Goal: Task Accomplishment & Management: Use online tool/utility

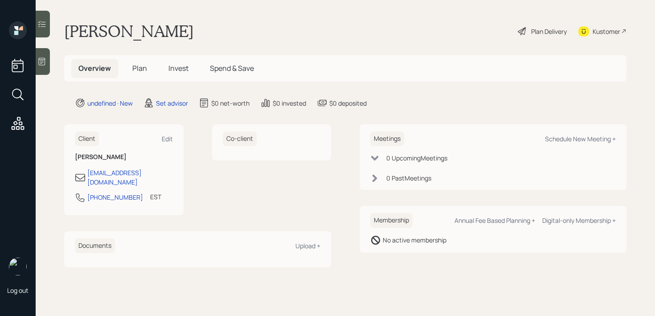
click at [49, 66] on div at bounding box center [43, 61] width 14 height 27
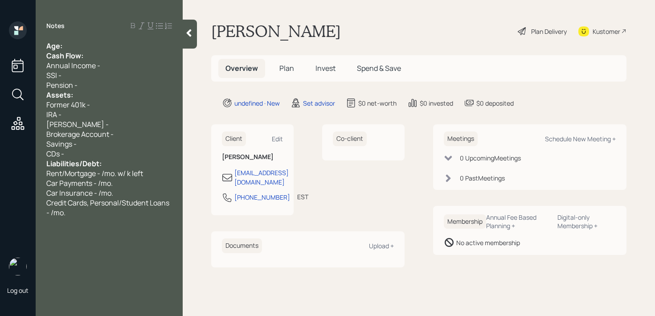
click at [101, 53] on div "Cash Flow:" at bounding box center [109, 56] width 126 height 10
click at [105, 48] on div "Age:" at bounding box center [109, 46] width 126 height 10
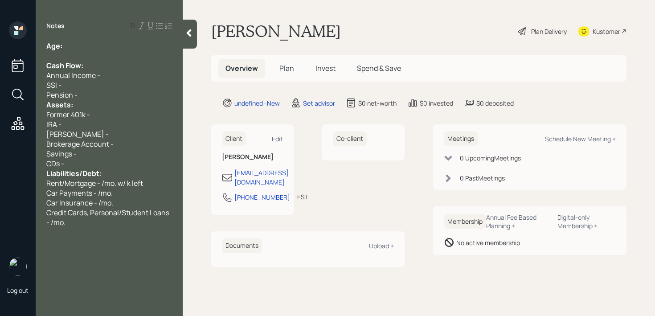
click at [95, 96] on div "Pension -" at bounding box center [109, 95] width 126 height 10
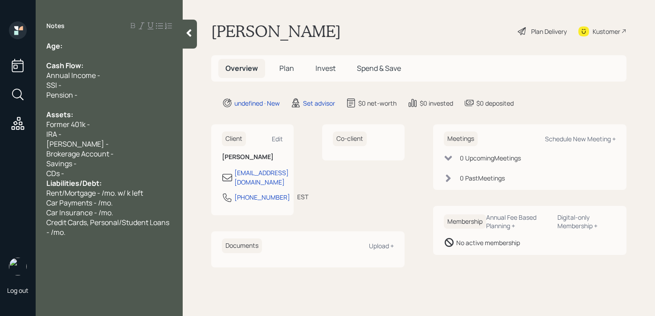
click at [89, 176] on div "CDs -" at bounding box center [109, 173] width 126 height 10
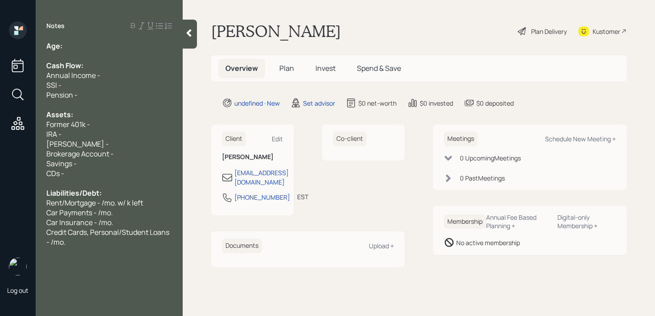
click at [103, 37] on div "Notes Age: Cash Flow: Annual Income - SSI - Pension - Assets: Former 401k - IRA…" at bounding box center [109, 163] width 147 height 284
click at [103, 48] on div "Age:" at bounding box center [109, 46] width 126 height 10
drag, startPoint x: 77, startPoint y: 46, endPoint x: 64, endPoint y: 46, distance: 12.5
click at [65, 47] on div "Age: 50" at bounding box center [109, 46] width 126 height 10
click at [86, 54] on div at bounding box center [109, 56] width 126 height 10
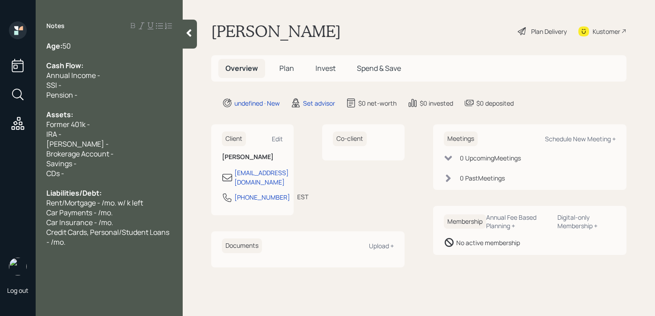
click at [86, 41] on div "Age: 50" at bounding box center [109, 46] width 126 height 10
drag, startPoint x: 70, startPoint y: 123, endPoint x: 4, endPoint y: 122, distance: 66.4
click at [4, 122] on div "Log out Notes Age: 50 Cash Flow: Annual Income - SSI - Pension - Assets: Former…" at bounding box center [327, 158] width 655 height 316
click at [101, 129] on div "IRA -" at bounding box center [109, 134] width 126 height 10
click at [109, 123] on div "Current 401k -" at bounding box center [109, 124] width 126 height 10
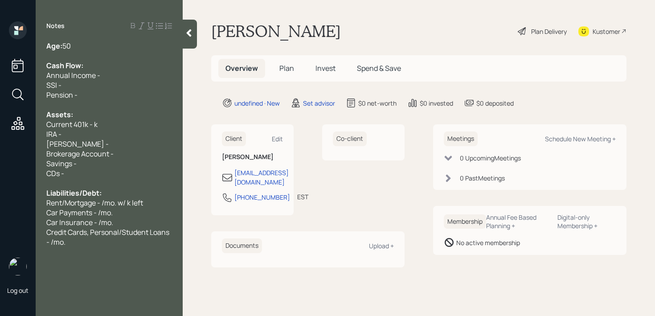
click at [73, 125] on span "Current 401k - k" at bounding box center [71, 124] width 51 height 10
click at [144, 119] on div "Current Fidelity 401k - k" at bounding box center [109, 124] width 126 height 10
click at [144, 130] on div "IRA -" at bounding box center [109, 134] width 126 height 10
click at [118, 125] on span "Current Fidelity 401k - k" at bounding box center [84, 124] width 76 height 10
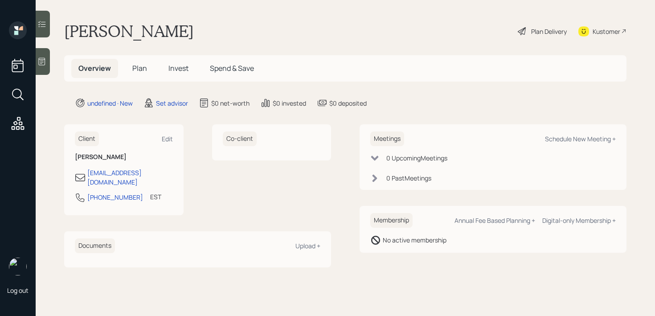
click at [45, 67] on div at bounding box center [43, 61] width 14 height 27
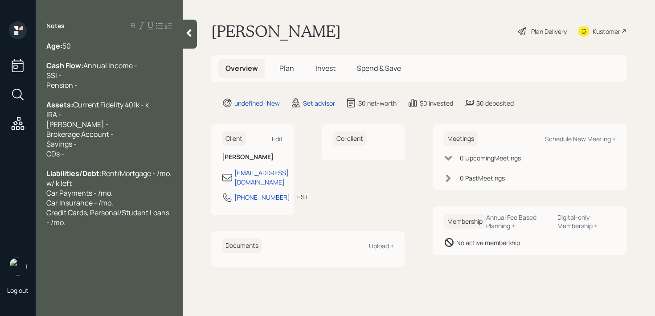
drag, startPoint x: 118, startPoint y: 125, endPoint x: 165, endPoint y: 104, distance: 50.8
click at [119, 125] on span "Current Fidelity 401k - k IRA - [PERSON_NAME] - Brokerage Account - Savings - C…" at bounding box center [97, 129] width 102 height 59
click at [148, 159] on div "Assets: Current Fidelity 401k - 613k IRA - [PERSON_NAME] - Brokerage Account - …" at bounding box center [109, 129] width 126 height 59
click at [146, 149] on div "Assets: Current Fidelity 401k - 613k IRA - [PERSON_NAME] - Brokerage Account - …" at bounding box center [109, 129] width 126 height 59
click at [146, 137] on div "Assets: Current Fidelity 401k - 613k IRA - [PERSON_NAME] - Brokerage Account - …" at bounding box center [109, 129] width 126 height 59
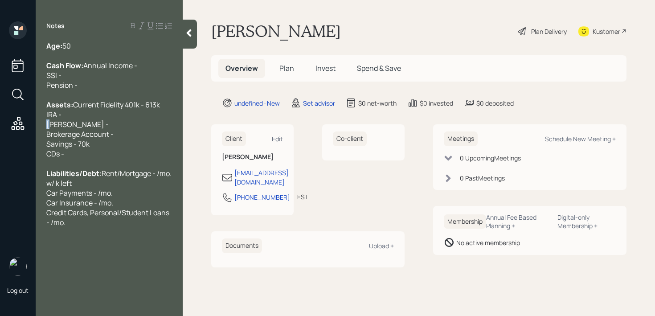
click at [146, 137] on div "Assets: Current Fidelity 401k - 613k IRA - [PERSON_NAME] - Brokerage Account - …" at bounding box center [109, 129] width 126 height 59
drag, startPoint x: 114, startPoint y: 155, endPoint x: 34, endPoint y: 147, distance: 81.0
click at [31, 147] on div "Log out Notes Age: [DEMOGRAPHIC_DATA] Cash Flow: Annual Income - SSI - Pension …" at bounding box center [327, 158] width 655 height 316
click at [89, 139] on div "Assets: Current Fidelity 401k - 613k IRA - [PERSON_NAME] - Brokerage Account - …" at bounding box center [109, 129] width 126 height 59
click at [126, 153] on div "Assets: Current Fidelity 401k - 613k IRA - [PERSON_NAME] - Brokerage Account - …" at bounding box center [109, 129] width 126 height 59
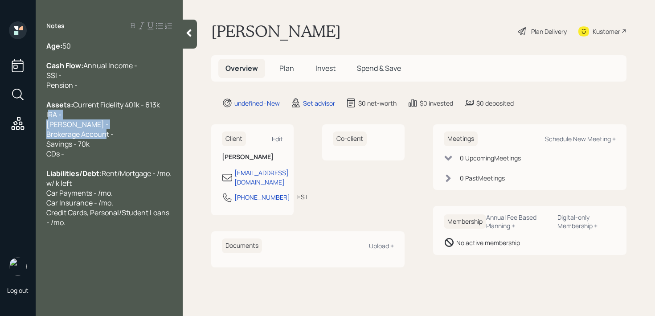
drag, startPoint x: 126, startPoint y: 153, endPoint x: 34, endPoint y: 137, distance: 93.1
click at [34, 137] on div "Log out Notes Age: [DEMOGRAPHIC_DATA] Cash Flow: Annual Income - SSI - Pension …" at bounding box center [327, 158] width 655 height 316
click at [65, 135] on div "Assets: Current Fidelity 401k - 613k IRA - [PERSON_NAME] - Brokerage Account - …" at bounding box center [109, 129] width 126 height 59
drag, startPoint x: 116, startPoint y: 150, endPoint x: 30, endPoint y: 125, distance: 89.9
click at [30, 125] on div "Log out Notes Age: [DEMOGRAPHIC_DATA] Cash Flow: Annual Income - SSI - Pension …" at bounding box center [327, 158] width 655 height 316
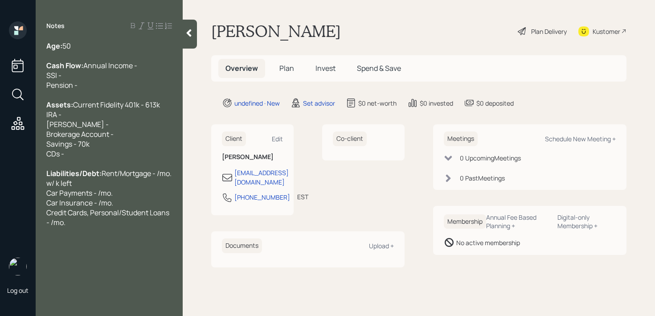
click at [61, 134] on span "Current Fidelity 401k - 613k IRA - [PERSON_NAME] - Brokerage Account - Savings …" at bounding box center [103, 129] width 114 height 59
click at [115, 147] on div "Assets: Current Fidelity 401k - 613k IRA - [PERSON_NAME] - Brokerage Account - …" at bounding box center [109, 129] width 126 height 59
drag, startPoint x: 115, startPoint y: 147, endPoint x: 37, endPoint y: 136, distance: 79.6
click at [37, 136] on div "Age: [DEMOGRAPHIC_DATA] Cash Flow: Annual Income - SSI - Pension - Assets: Curr…" at bounding box center [109, 134] width 147 height 186
click at [86, 134] on div "Assets: Current Fidelity 401k - 613k IRA - [PERSON_NAME] - Brokerage Account - …" at bounding box center [109, 129] width 126 height 59
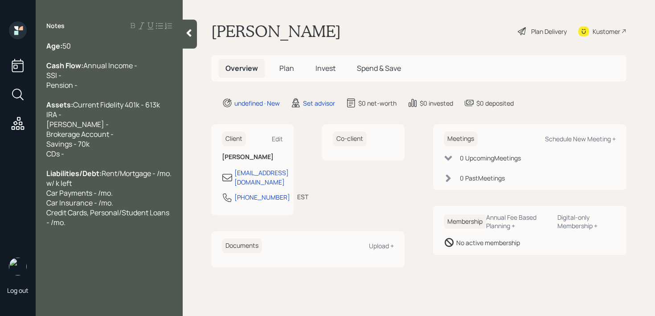
click at [82, 143] on div "Assets: Current Fidelity 401k - 613k IRA - [PERSON_NAME] - Brokerage Account - …" at bounding box center [109, 129] width 126 height 59
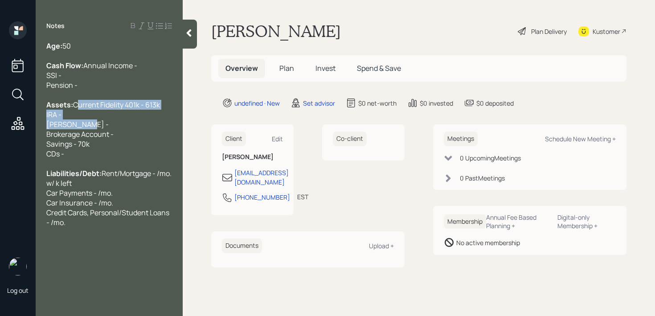
drag, startPoint x: 82, startPoint y: 143, endPoint x: 42, endPoint y: 128, distance: 42.7
click at [42, 128] on div "Age: [DEMOGRAPHIC_DATA] Cash Flow: Annual Income - SSI - Pension - Assets: Curr…" at bounding box center [109, 134] width 147 height 186
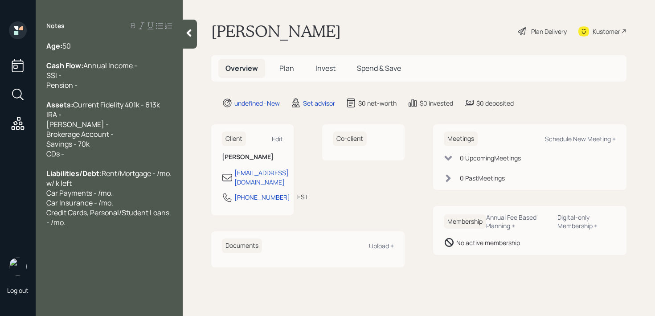
click at [77, 142] on span "Current Fidelity 401k - 613k IRA - [PERSON_NAME] - Brokerage Account - Savings …" at bounding box center [103, 129] width 114 height 59
drag, startPoint x: 84, startPoint y: 142, endPoint x: 42, endPoint y: 132, distance: 43.1
click at [42, 132] on div "Age: [DEMOGRAPHIC_DATA] Cash Flow: Annual Income - SSI - Pension - Assets: Curr…" at bounding box center [109, 134] width 147 height 186
click at [84, 136] on div "Assets: Current Fidelity 401k - 613k IRA - [PERSON_NAME] - Brokerage Account - …" at bounding box center [109, 129] width 126 height 59
drag, startPoint x: 100, startPoint y: 137, endPoint x: 43, endPoint y: 132, distance: 57.3
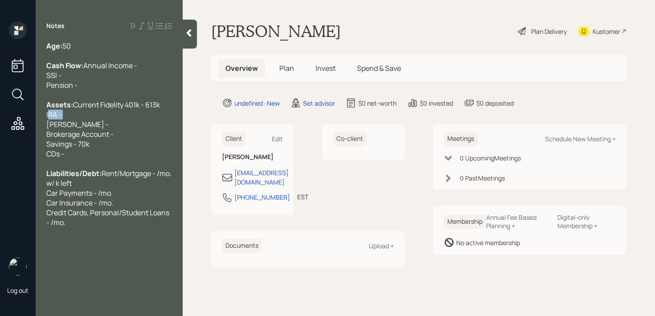
click at [43, 132] on div "Age: [DEMOGRAPHIC_DATA] Cash Flow: Annual Income - SSI - Pension - Assets: Curr…" at bounding box center [109, 134] width 147 height 186
click at [79, 134] on div "Assets: Current Fidelity 401k - 613k IRA - [PERSON_NAME] - Brokerage Account - …" at bounding box center [109, 129] width 126 height 59
drag, startPoint x: 86, startPoint y: 139, endPoint x: 49, endPoint y: 138, distance: 37.0
click at [49, 138] on div "Assets: Current Fidelity 401k - 613k IRA - [PERSON_NAME] - Brokerage Account - …" at bounding box center [109, 129] width 126 height 59
click at [55, 140] on span "Current Fidelity 401k - 613k IRA - [PERSON_NAME] - Brokerage Account - Savings …" at bounding box center [103, 129] width 114 height 59
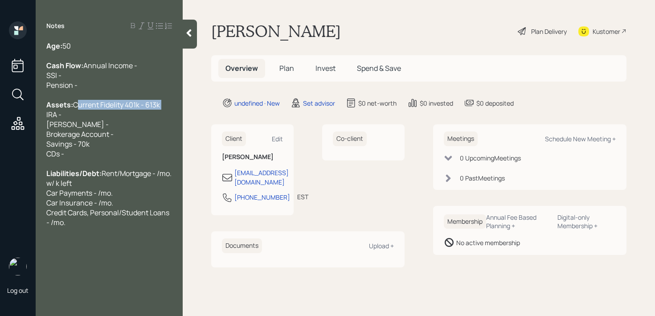
drag, startPoint x: 154, startPoint y: 127, endPoint x: 0, endPoint y: 127, distance: 153.6
click at [0, 127] on div "Log out Notes Age: [DEMOGRAPHIC_DATA] Cash Flow: Annual Income - SSI - Pension …" at bounding box center [327, 158] width 655 height 316
click at [77, 131] on div "Assets: Current Fidelity 401k - 613k IRA - [PERSON_NAME] - Brokerage Account - …" at bounding box center [109, 129] width 126 height 59
click at [79, 146] on span "Current Fidelity 401k - 613k IRA - [PERSON_NAME] - Brokerage Account - Savings …" at bounding box center [103, 129] width 114 height 59
drag, startPoint x: 98, startPoint y: 146, endPoint x: 37, endPoint y: 146, distance: 61.5
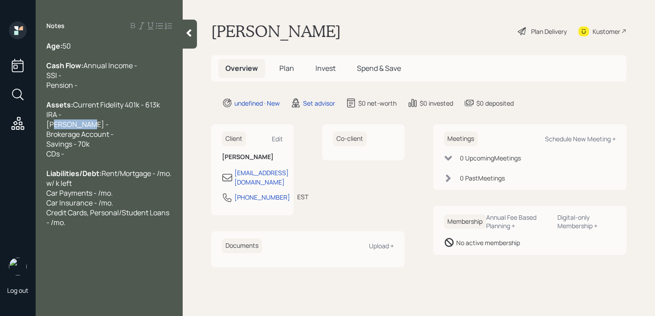
click at [37, 146] on div "Age: [DEMOGRAPHIC_DATA] Cash Flow: Annual Income - SSI - Pension - Assets: Curr…" at bounding box center [109, 134] width 147 height 186
click at [56, 138] on span "Current Fidelity 401k - 613k IRA - [PERSON_NAME] - Brokerage Account - Savings …" at bounding box center [103, 129] width 114 height 59
drag, startPoint x: 62, startPoint y: 130, endPoint x: 28, endPoint y: 130, distance: 34.3
click at [29, 130] on div "Log out Notes Age: [DEMOGRAPHIC_DATA] Cash Flow: Annual Income - SSI - Pension …" at bounding box center [327, 158] width 655 height 316
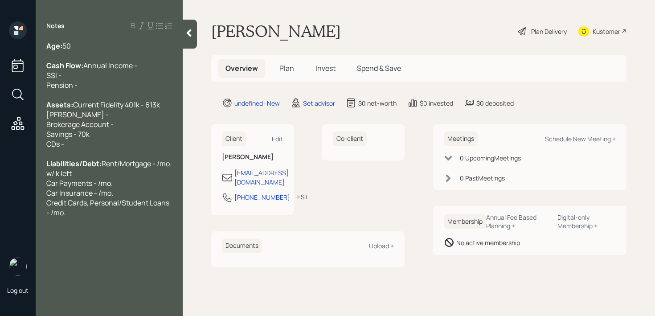
click at [121, 159] on div at bounding box center [109, 154] width 126 height 10
click at [111, 159] on div at bounding box center [109, 154] width 126 height 10
click at [90, 140] on span "Current Fidelity 401k - 613k [PERSON_NAME] - Brokerage Account - Savings - 70k …" at bounding box center [103, 124] width 114 height 49
click at [93, 144] on span "Current Fidelity 401k - 613k [PERSON_NAME] - Brokerage Account - Savings - 70k …" at bounding box center [103, 124] width 114 height 49
click at [108, 148] on span "Current Fidelity 401k - 613k [PERSON_NAME] - Brokerage Account - Savings - 70k …" at bounding box center [103, 124] width 114 height 49
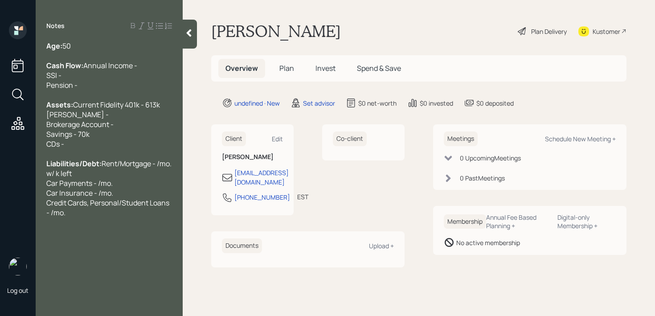
click at [127, 137] on div "Assets: Current Fidelity 401k - 613k [PERSON_NAME] - Brokerage Account - Saving…" at bounding box center [109, 124] width 126 height 49
click at [129, 139] on div "Assets: Current Fidelity 401k - 613k [PERSON_NAME] - Brokerage Account - Saving…" at bounding box center [109, 124] width 126 height 49
click at [130, 147] on div "Assets: Current Fidelity 401k - 613k [PERSON_NAME] - Brokerage Account - Saving…" at bounding box center [109, 124] width 126 height 49
click at [93, 136] on div "Assets: Current Fidelity 401k - 613k [PERSON_NAME] - Brokerage Account - Saving…" at bounding box center [109, 124] width 126 height 49
drag, startPoint x: 102, startPoint y: 131, endPoint x: 0, endPoint y: 131, distance: 102.4
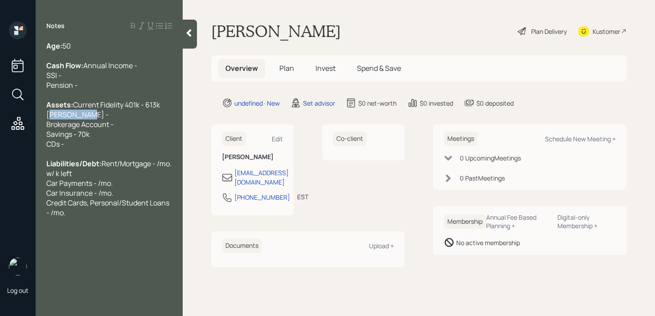
click at [0, 131] on div "Log out Notes Age: [DEMOGRAPHIC_DATA] Cash Flow: Annual Income - SSI - Pension …" at bounding box center [327, 158] width 655 height 316
click at [76, 149] on div "Assets: Current Fidelity 401k - 613k [PERSON_NAME] - Brokerage Account - Saving…" at bounding box center [109, 124] width 126 height 49
click at [113, 110] on div "Assets: Current Fidelity 401k - 613k [PERSON_NAME] - Brokerage Account - Saving…" at bounding box center [109, 124] width 126 height 49
click at [121, 80] on div "Cash Flow: Annual Income - SSI - Pension -" at bounding box center [109, 75] width 126 height 29
drag, startPoint x: 129, startPoint y: 68, endPoint x: 33, endPoint y: 68, distance: 96.2
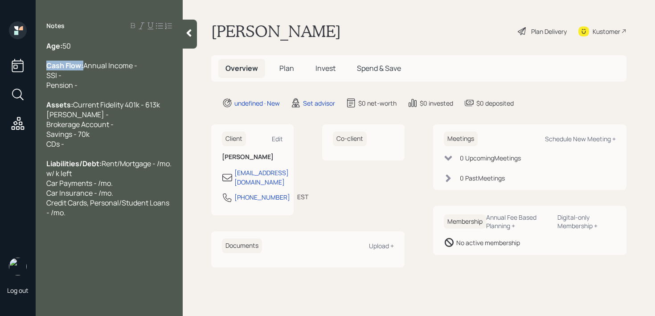
click at [33, 68] on div "Log out Notes Age: [DEMOGRAPHIC_DATA] Cash Flow: Annual Income - SSI - Pension …" at bounding box center [327, 158] width 655 height 316
click at [93, 73] on span "Annual Income - SSI - Pension -" at bounding box center [91, 75] width 91 height 29
drag, startPoint x: 93, startPoint y: 73, endPoint x: 0, endPoint y: 73, distance: 93.1
click at [0, 73] on div "Log out Notes Age: [DEMOGRAPHIC_DATA] Cash Flow: Annual Income - SSI - Pension …" at bounding box center [327, 158] width 655 height 316
